Goal: Task Accomplishment & Management: Use online tool/utility

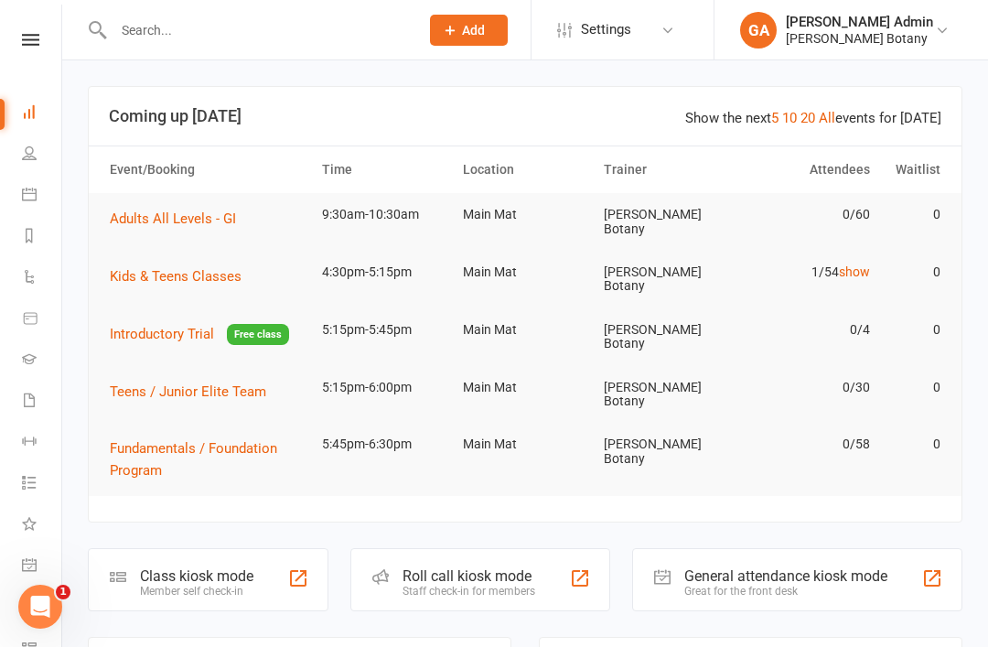
click at [262, 548] on div "Class kiosk mode Member self check-in" at bounding box center [208, 579] width 241 height 63
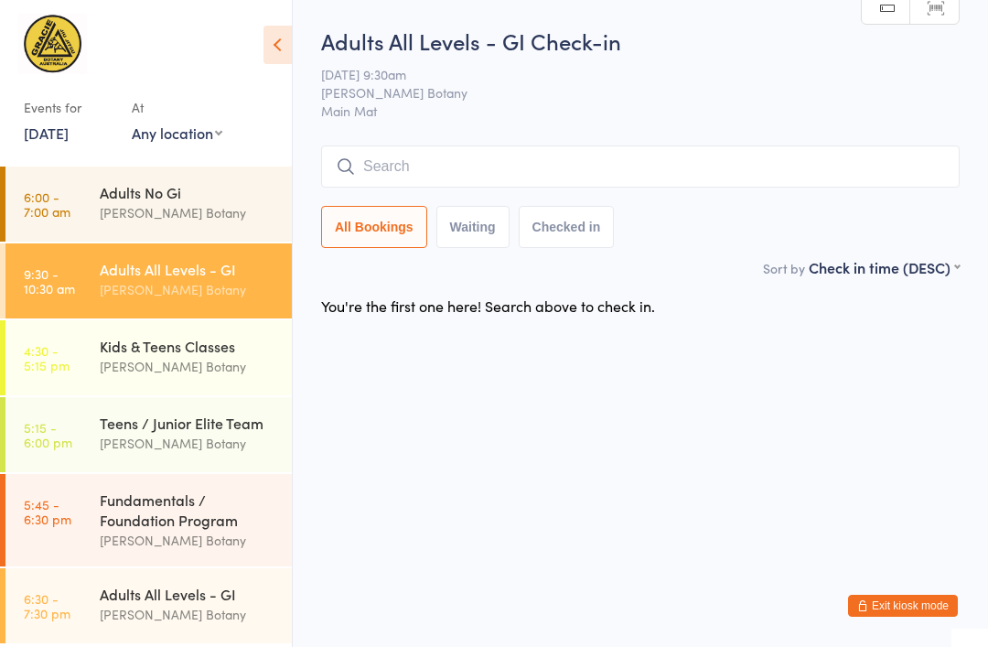
click at [98, 204] on link "6:00 - 7:00 am Adults No Gi [PERSON_NAME] Botany" at bounding box center [148, 203] width 286 height 75
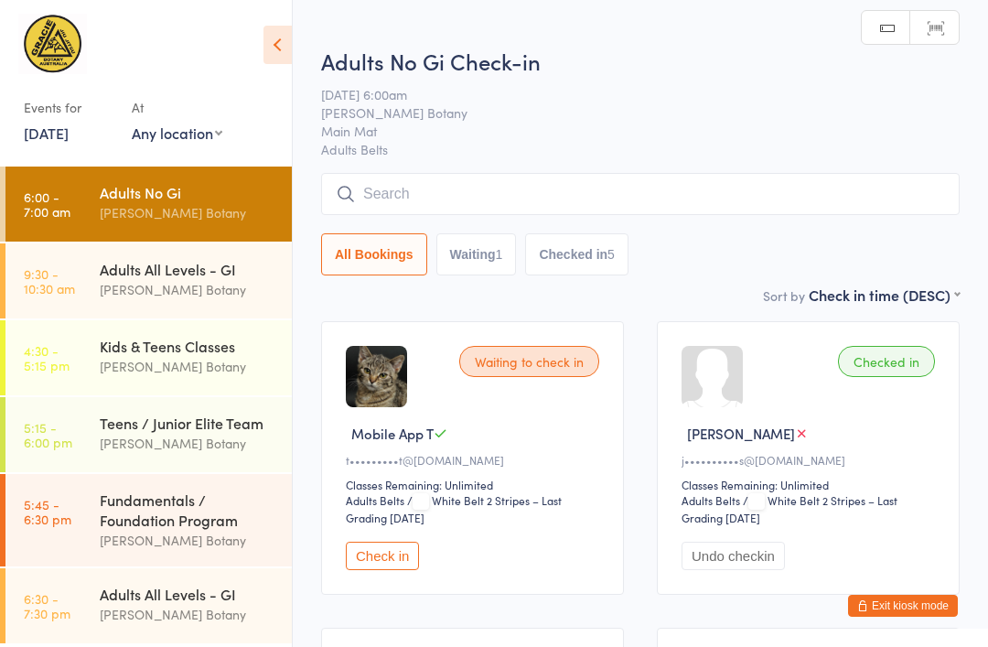
click at [755, 200] on input "search" at bounding box center [640, 194] width 638 height 42
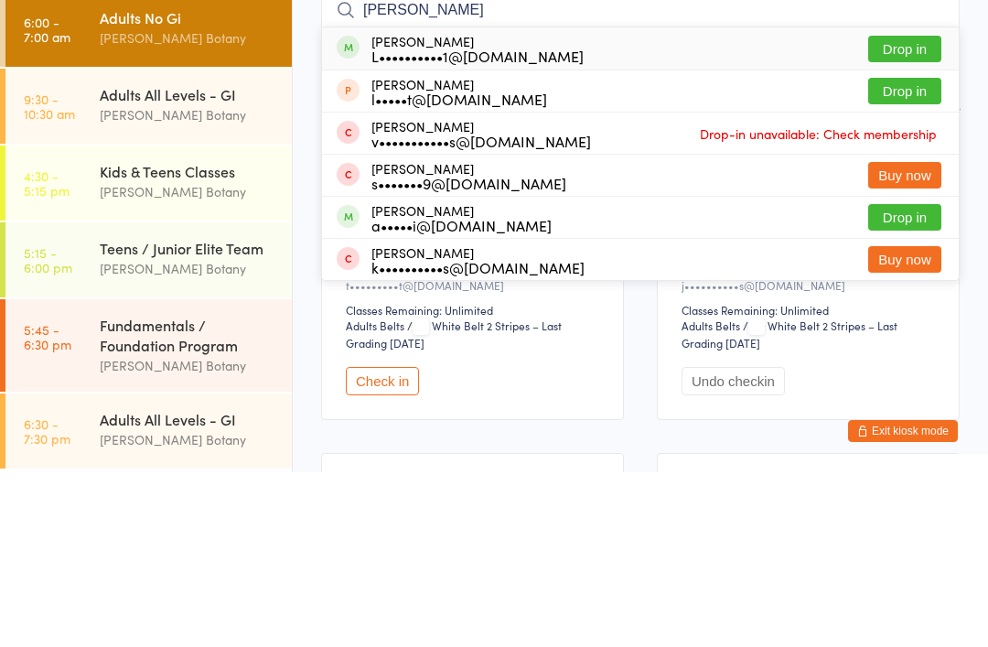
type input "Luke"
click at [900, 210] on button "Drop in" at bounding box center [904, 223] width 73 height 27
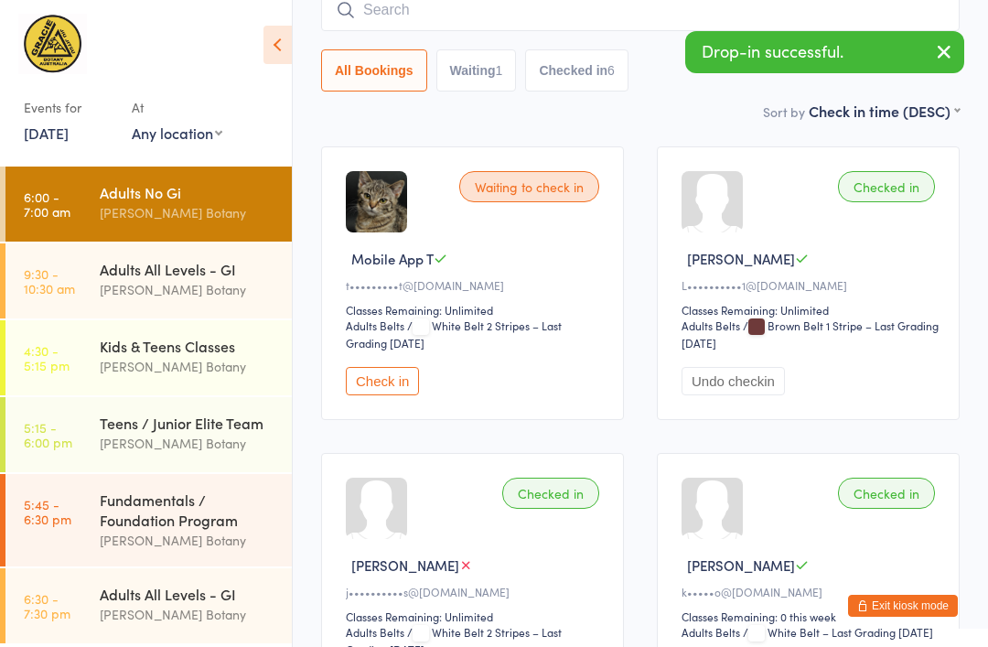
click at [187, 278] on div "Adults All Levels - GI" at bounding box center [188, 269] width 176 height 20
